Goal: Navigation & Orientation: Find specific page/section

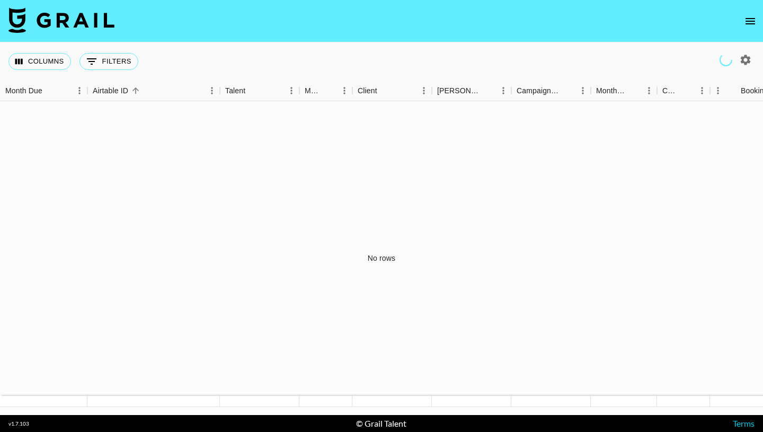
click at [753, 22] on icon "open drawer" at bounding box center [750, 21] width 13 height 13
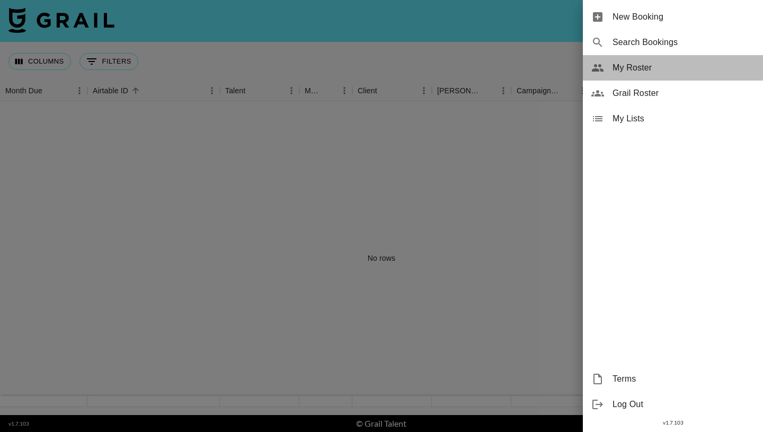
click at [665, 74] on span "My Roster" at bounding box center [684, 67] width 142 height 13
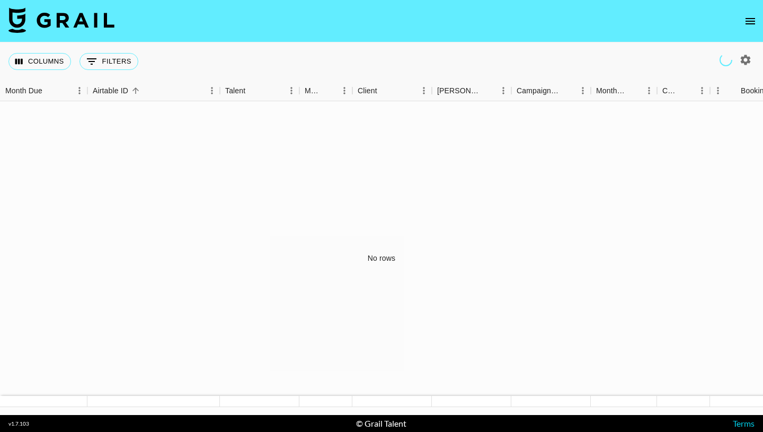
click at [556, 20] on button "open drawer" at bounding box center [750, 21] width 21 height 21
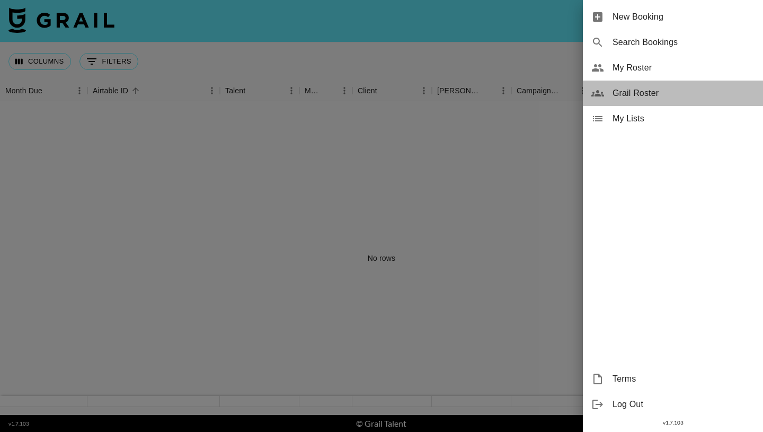
click at [556, 98] on span "Grail Roster" at bounding box center [684, 93] width 142 height 13
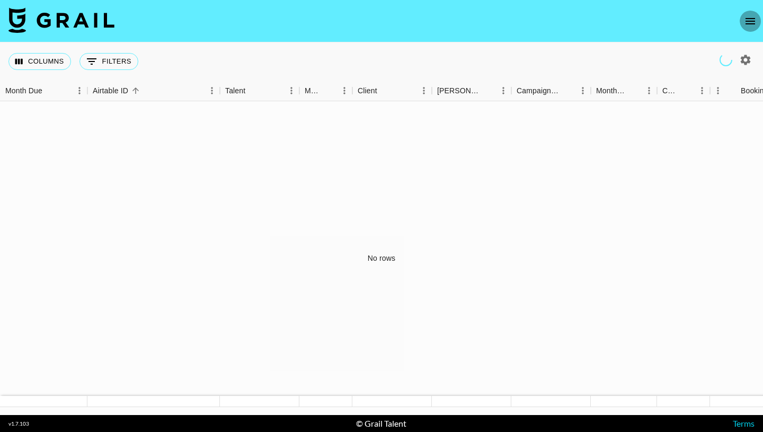
click at [745, 19] on icon "open drawer" at bounding box center [750, 21] width 13 height 13
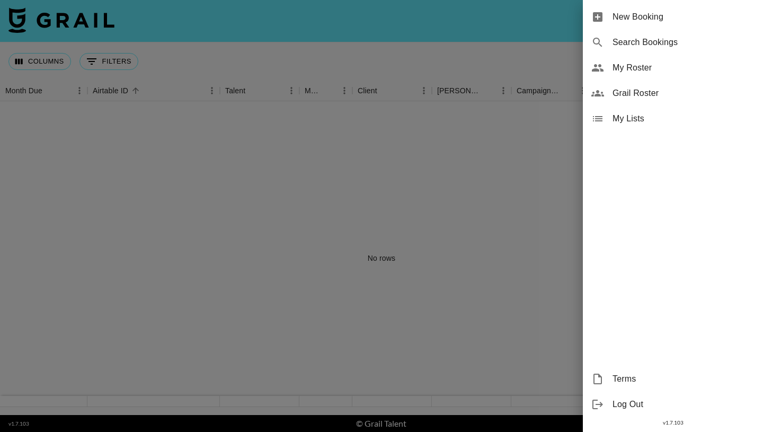
click at [640, 69] on span "My Roster" at bounding box center [684, 67] width 142 height 13
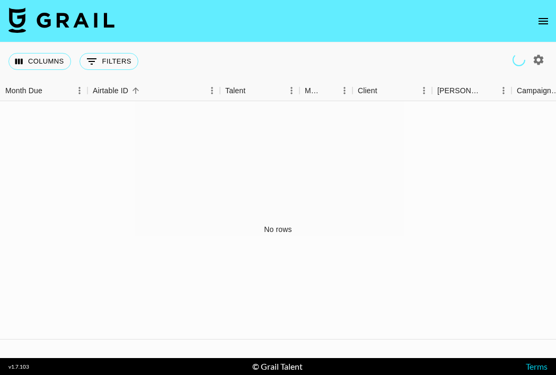
click at [541, 23] on icon "open drawer" at bounding box center [543, 21] width 13 height 13
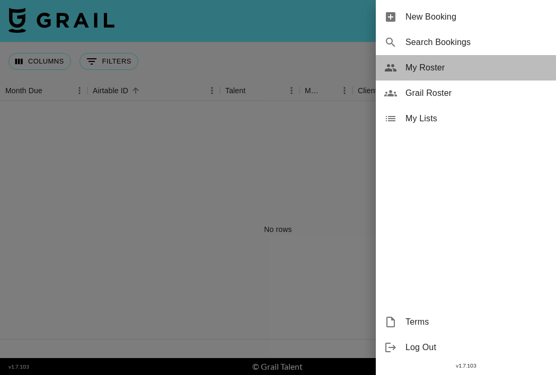
click at [427, 70] on span "My Roster" at bounding box center [477, 67] width 142 height 13
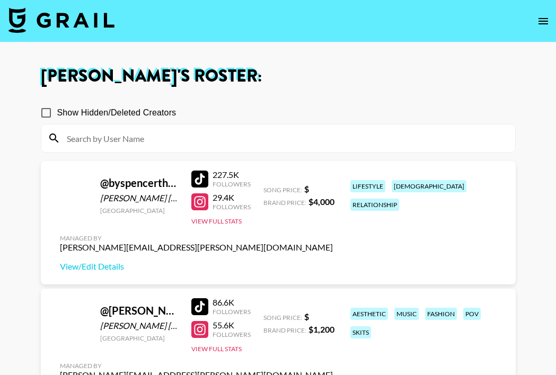
scroll to position [109, 0]
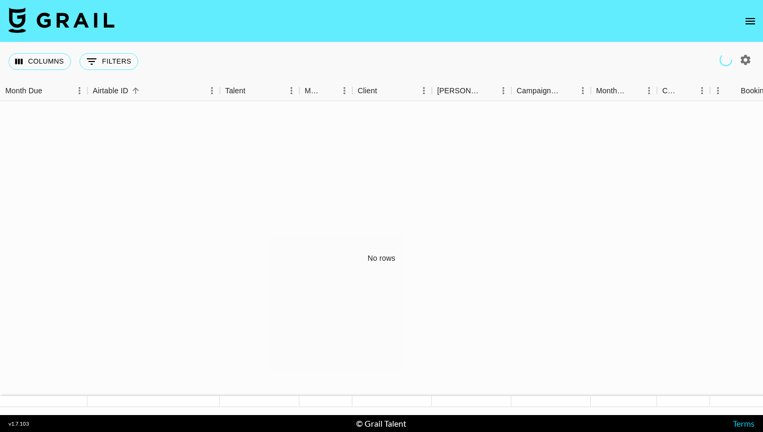
click at [747, 40] on nav at bounding box center [381, 21] width 763 height 42
click at [747, 27] on icon "open drawer" at bounding box center [750, 21] width 13 height 13
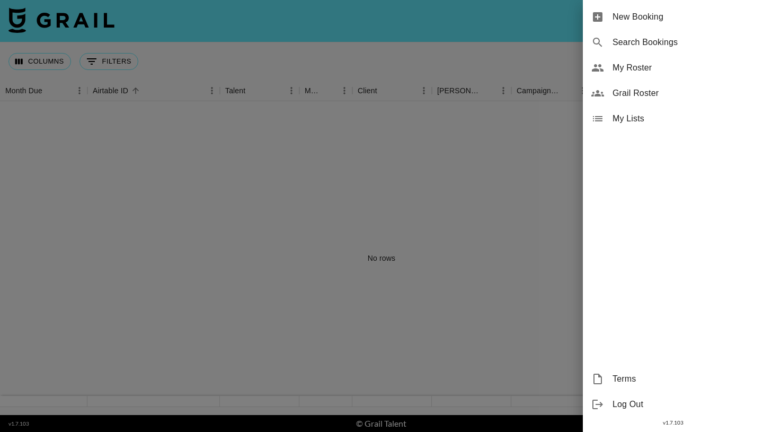
click at [651, 75] on div "My Roster" at bounding box center [673, 67] width 180 height 25
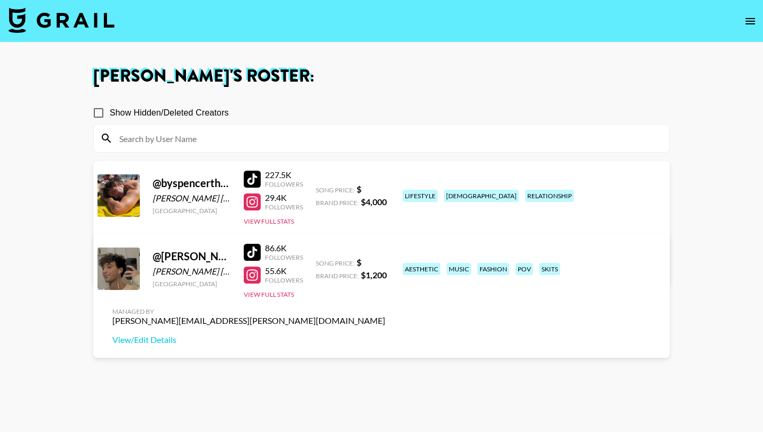
scroll to position [76, 0]
click at [94, 113] on input "Show Hidden/Deleted Creators" at bounding box center [98, 113] width 22 height 22
click at [98, 105] on input "Show Hidden/Deleted Creators" at bounding box center [98, 113] width 22 height 22
checkbox input "false"
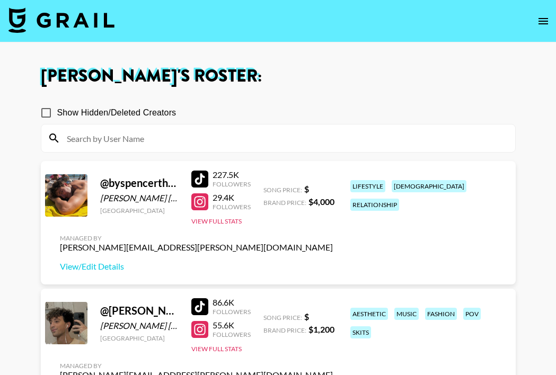
scroll to position [109, 0]
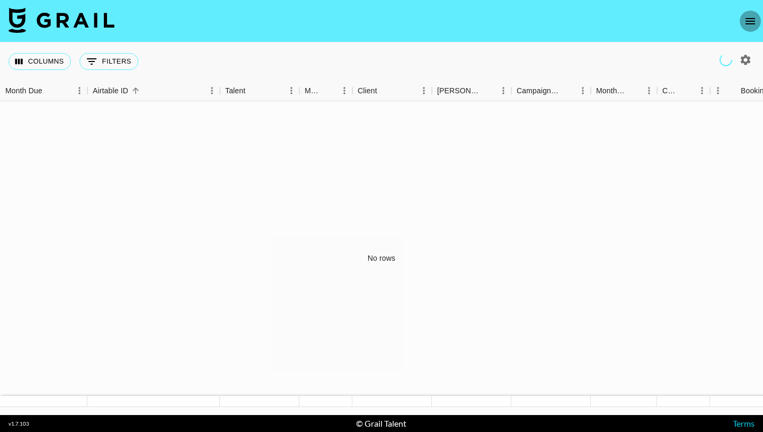
click at [751, 22] on icon "open drawer" at bounding box center [750, 21] width 13 height 13
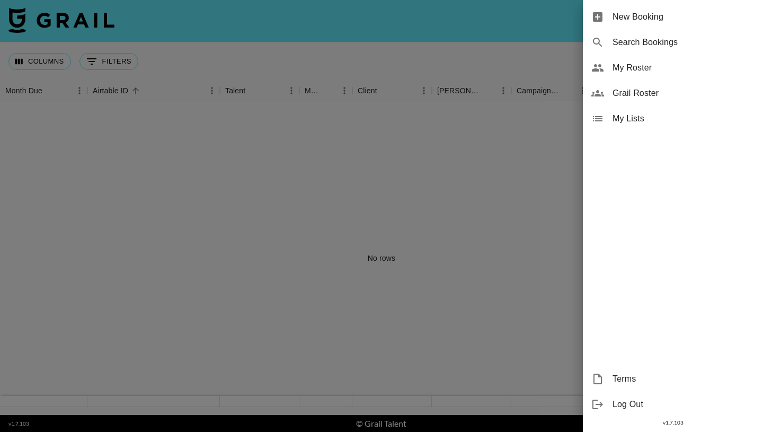
click at [643, 72] on span "My Roster" at bounding box center [684, 67] width 142 height 13
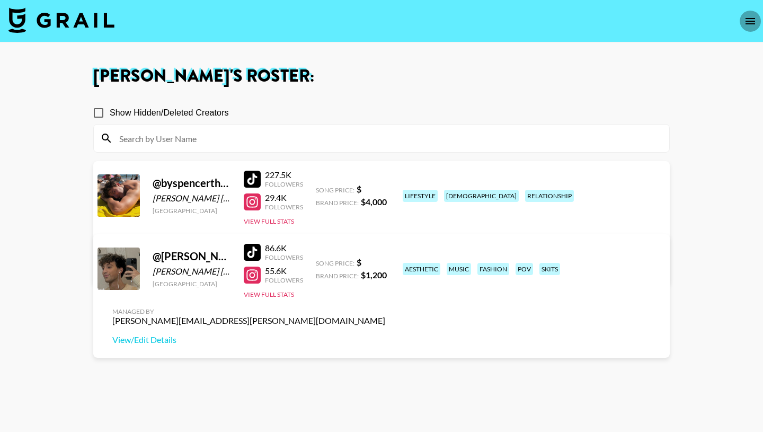
click at [745, 24] on icon "open drawer" at bounding box center [750, 21] width 13 height 13
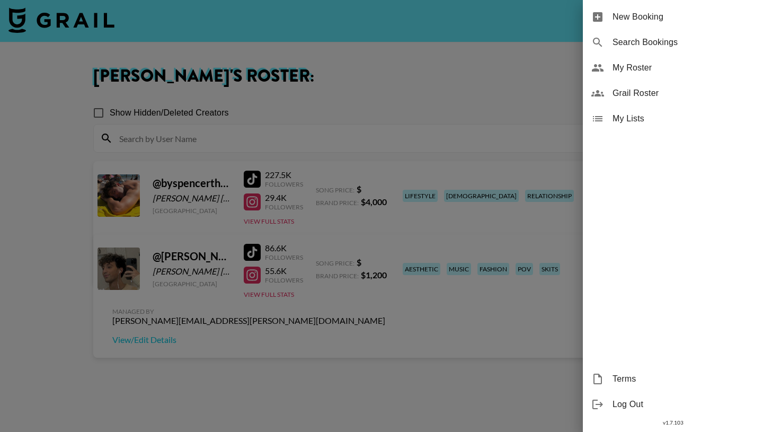
click at [646, 69] on span "My Roster" at bounding box center [684, 67] width 142 height 13
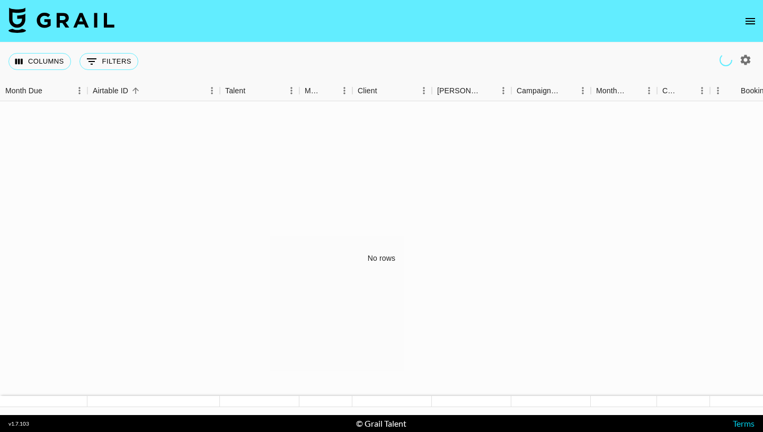
click at [749, 17] on icon "open drawer" at bounding box center [750, 21] width 13 height 13
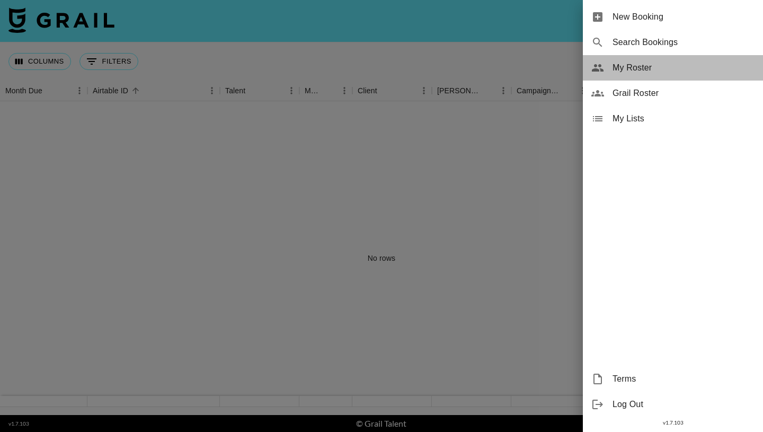
click at [647, 68] on span "My Roster" at bounding box center [684, 67] width 142 height 13
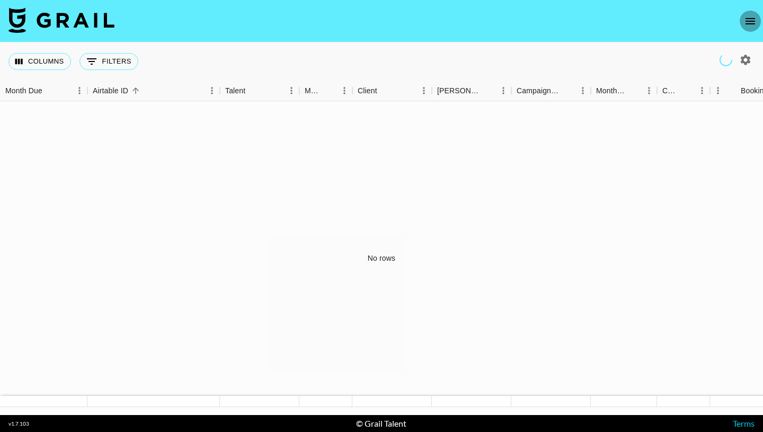
click at [747, 25] on icon "open drawer" at bounding box center [750, 21] width 13 height 13
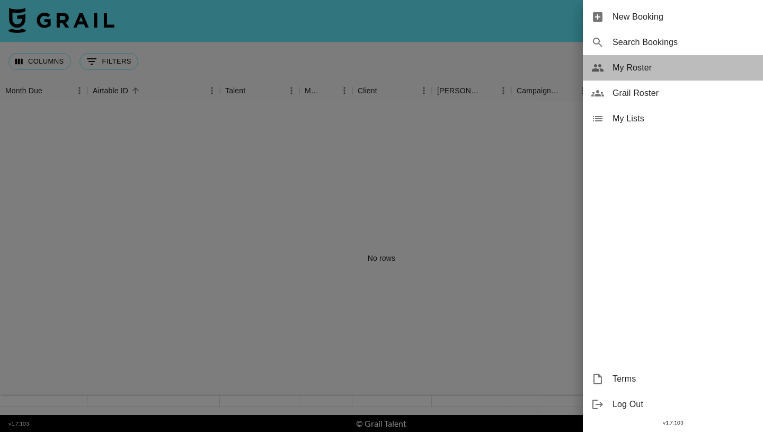
click at [662, 66] on span "My Roster" at bounding box center [684, 67] width 142 height 13
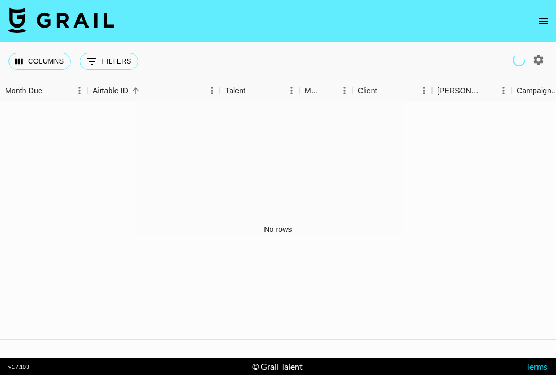
click at [547, 20] on icon "open drawer" at bounding box center [543, 21] width 13 height 13
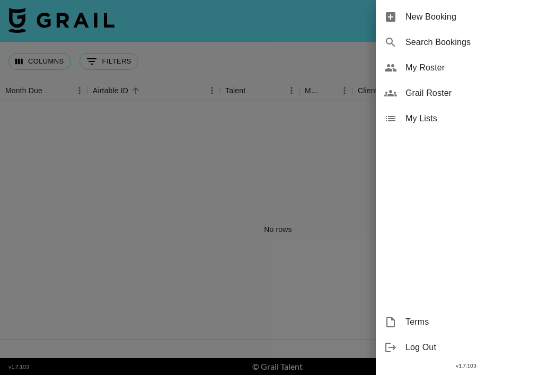
click at [458, 72] on span "My Roster" at bounding box center [477, 67] width 142 height 13
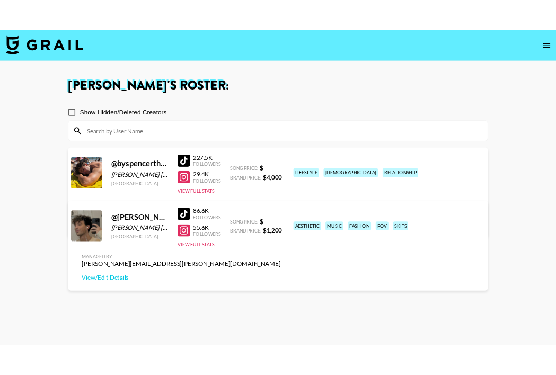
scroll to position [76, 0]
